Goal: Task Accomplishment & Management: Complete application form

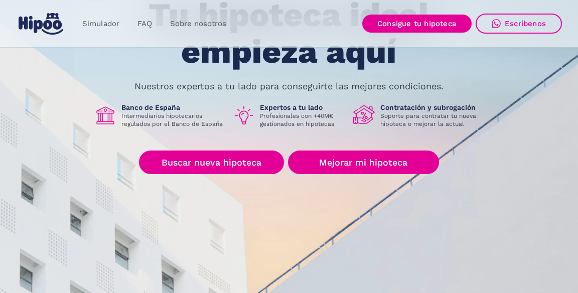
scroll to position [99, 0]
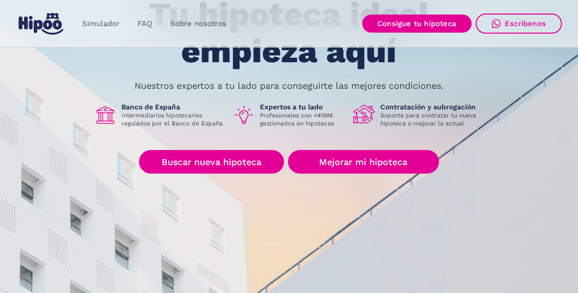
click at [404, 164] on link "Mejorar mi hipoteca" at bounding box center [363, 162] width 151 height 24
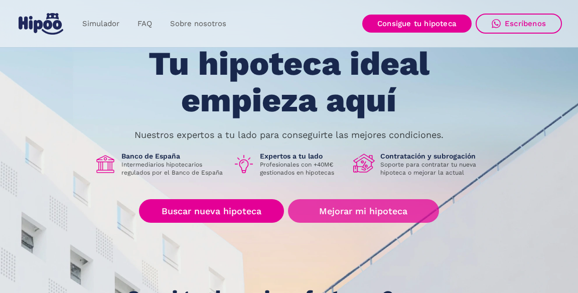
scroll to position [0, 0]
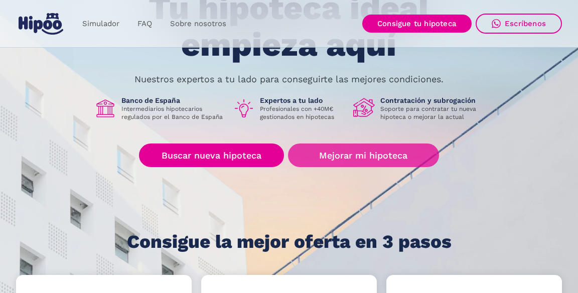
click at [390, 157] on link "Mejorar mi hipoteca" at bounding box center [363, 156] width 151 height 24
